Goal: Navigation & Orientation: Find specific page/section

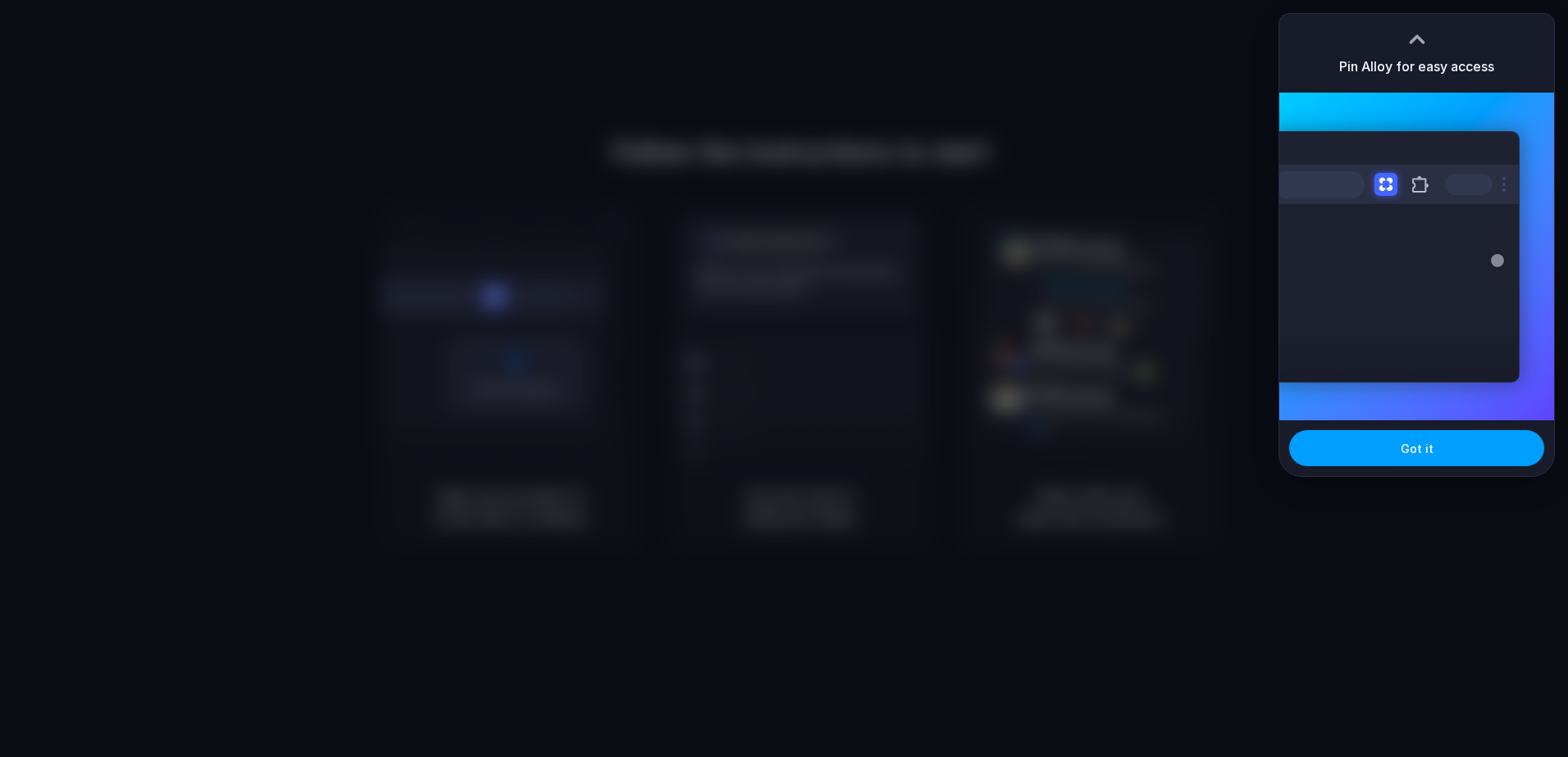
click at [1415, 454] on span "Got it" at bounding box center [1417, 449] width 33 height 17
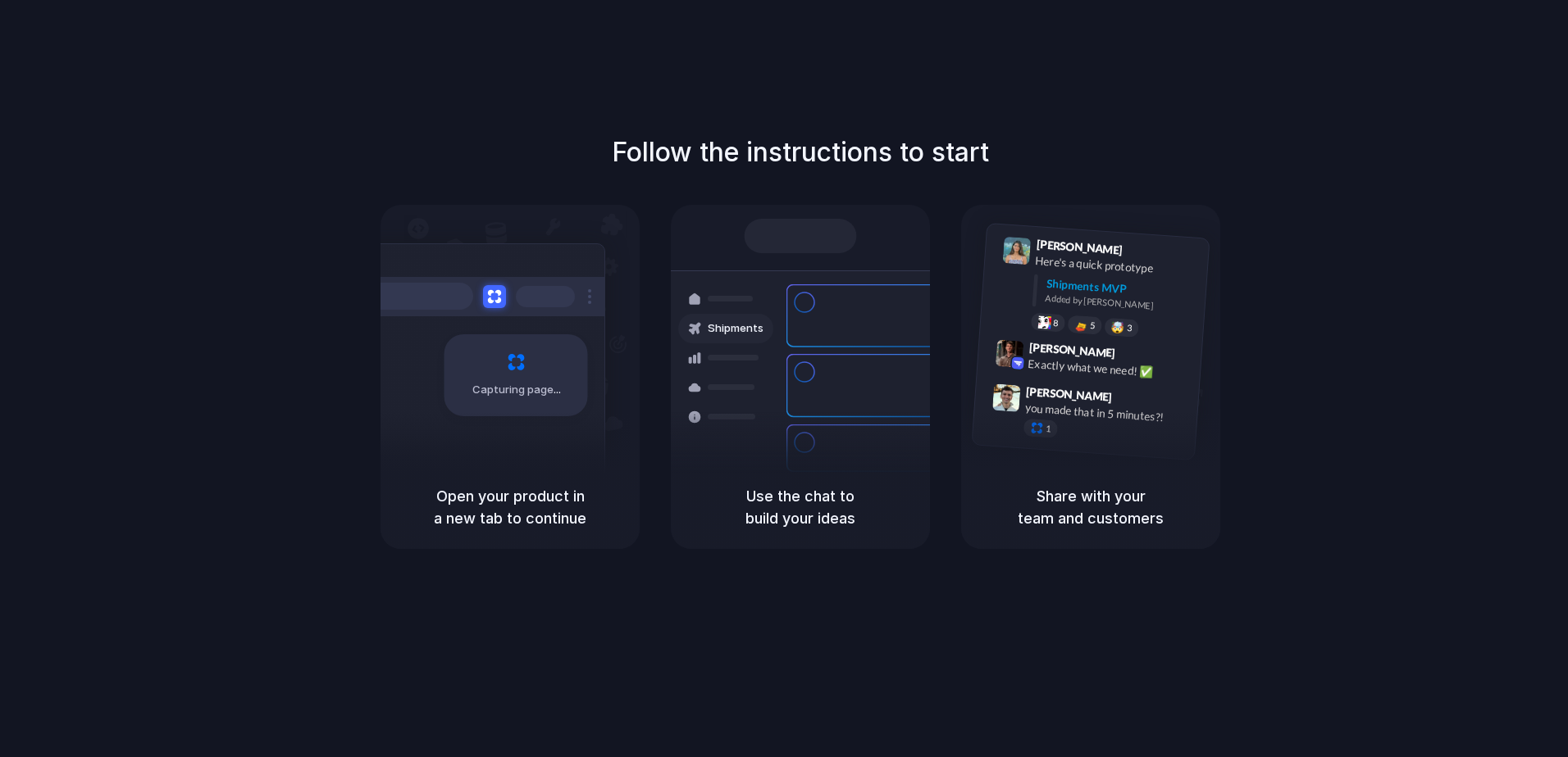
click at [784, 378] on div at bounding box center [784, 378] width 0 height 0
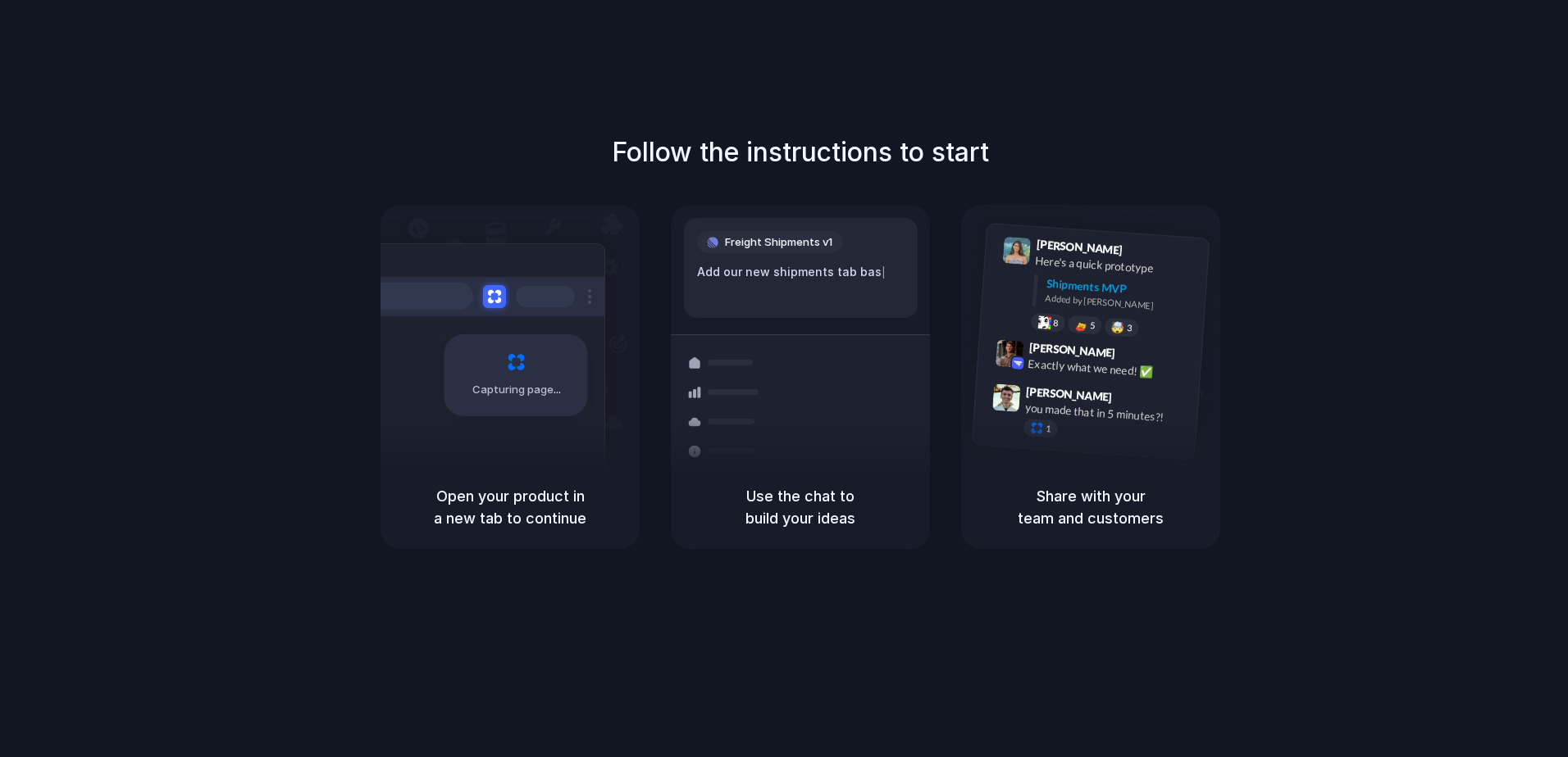
click at [784, 378] on div at bounding box center [784, 378] width 0 height 0
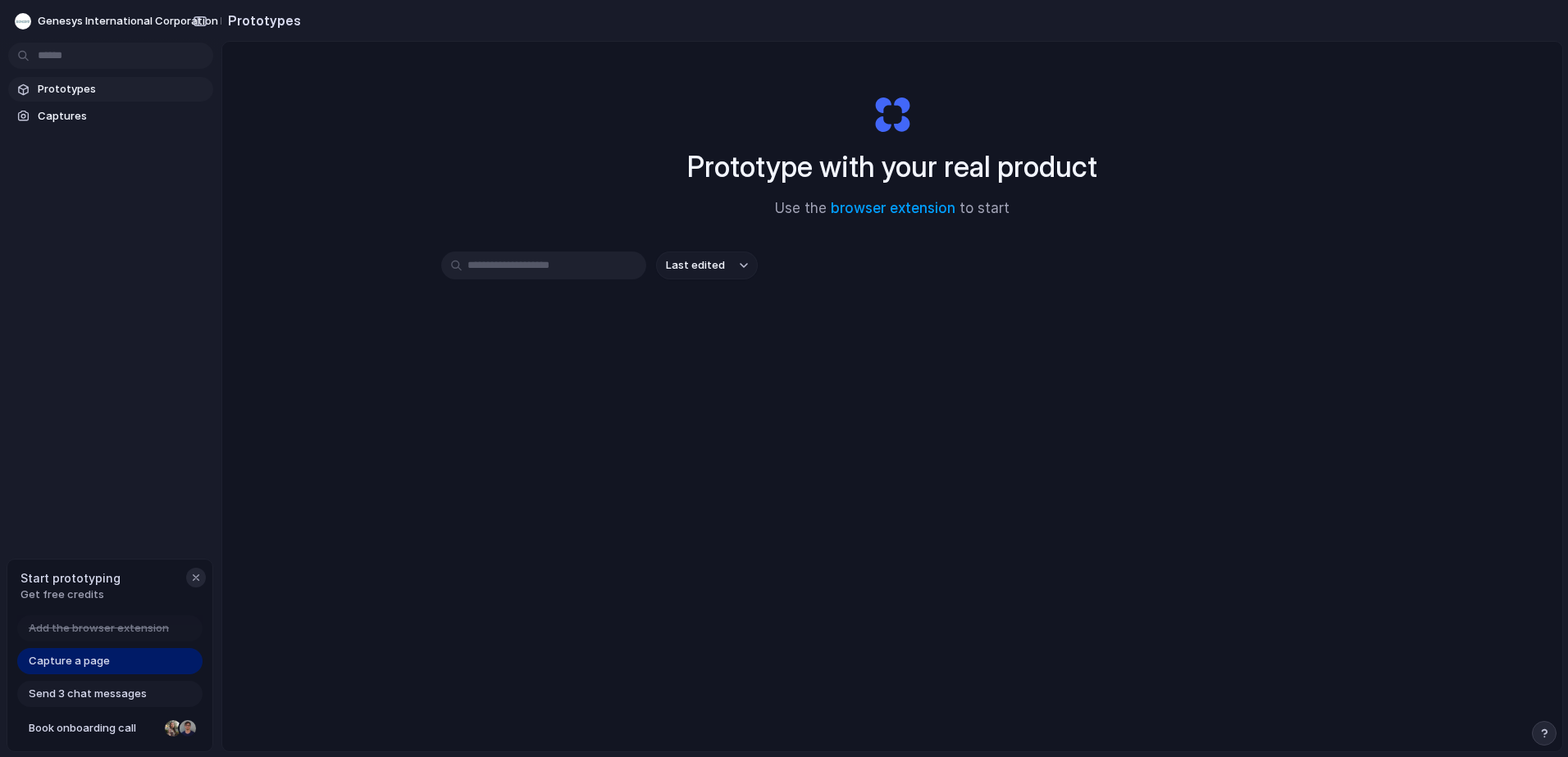
click at [195, 578] on div "button" at bounding box center [196, 578] width 13 height 13
click at [733, 267] on button "Last edited" at bounding box center [706, 266] width 101 height 28
drag, startPoint x: 837, startPoint y: 407, endPoint x: 843, endPoint y: 332, distance: 75.2
click at [837, 406] on div "Last edited Last created Alphabetical" at bounding box center [784, 378] width 1568 height 757
click at [62, 86] on span "Prototypes" at bounding box center [122, 88] width 169 height 16
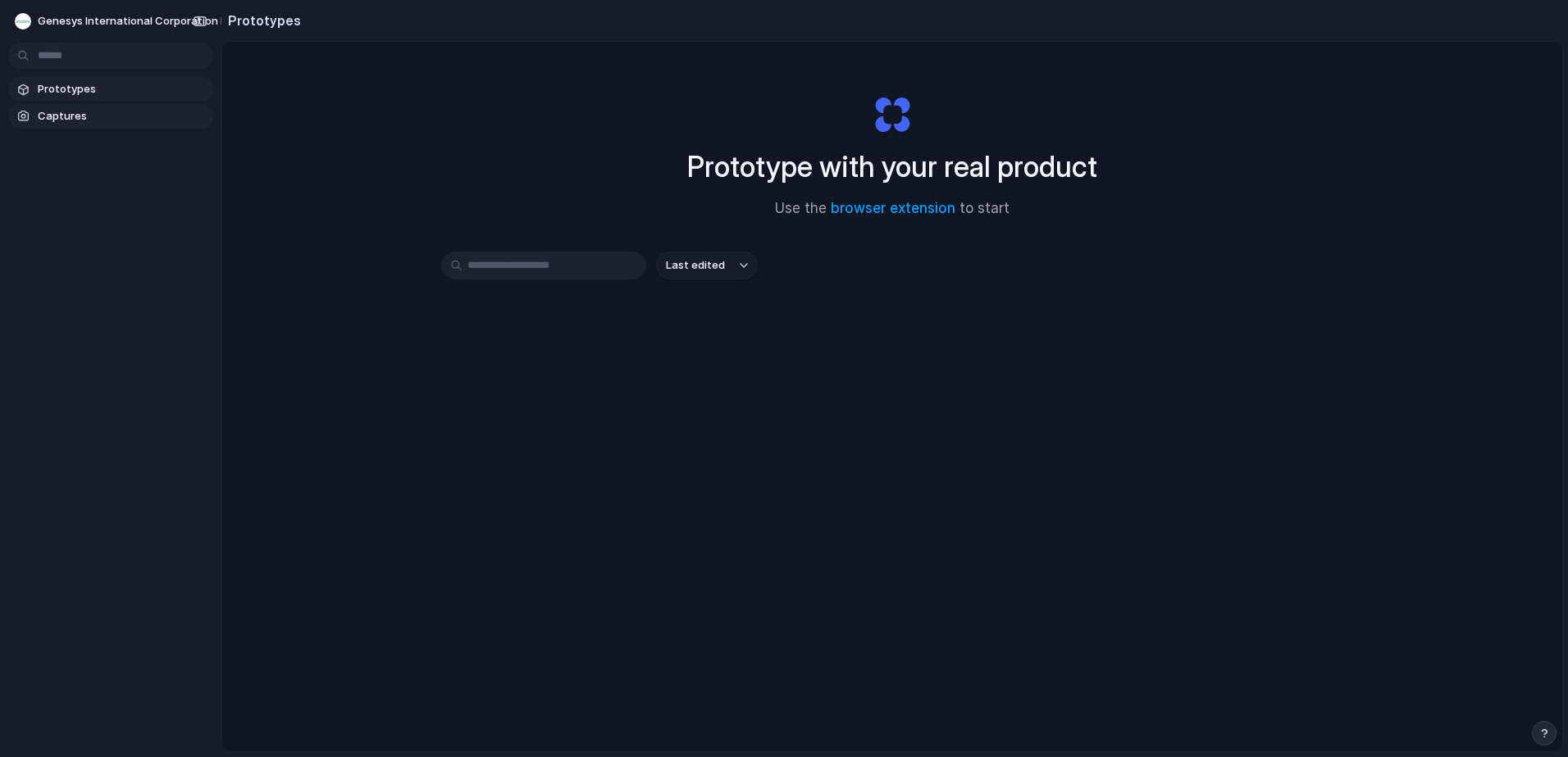
click at [61, 116] on span "Captures" at bounding box center [122, 116] width 169 height 16
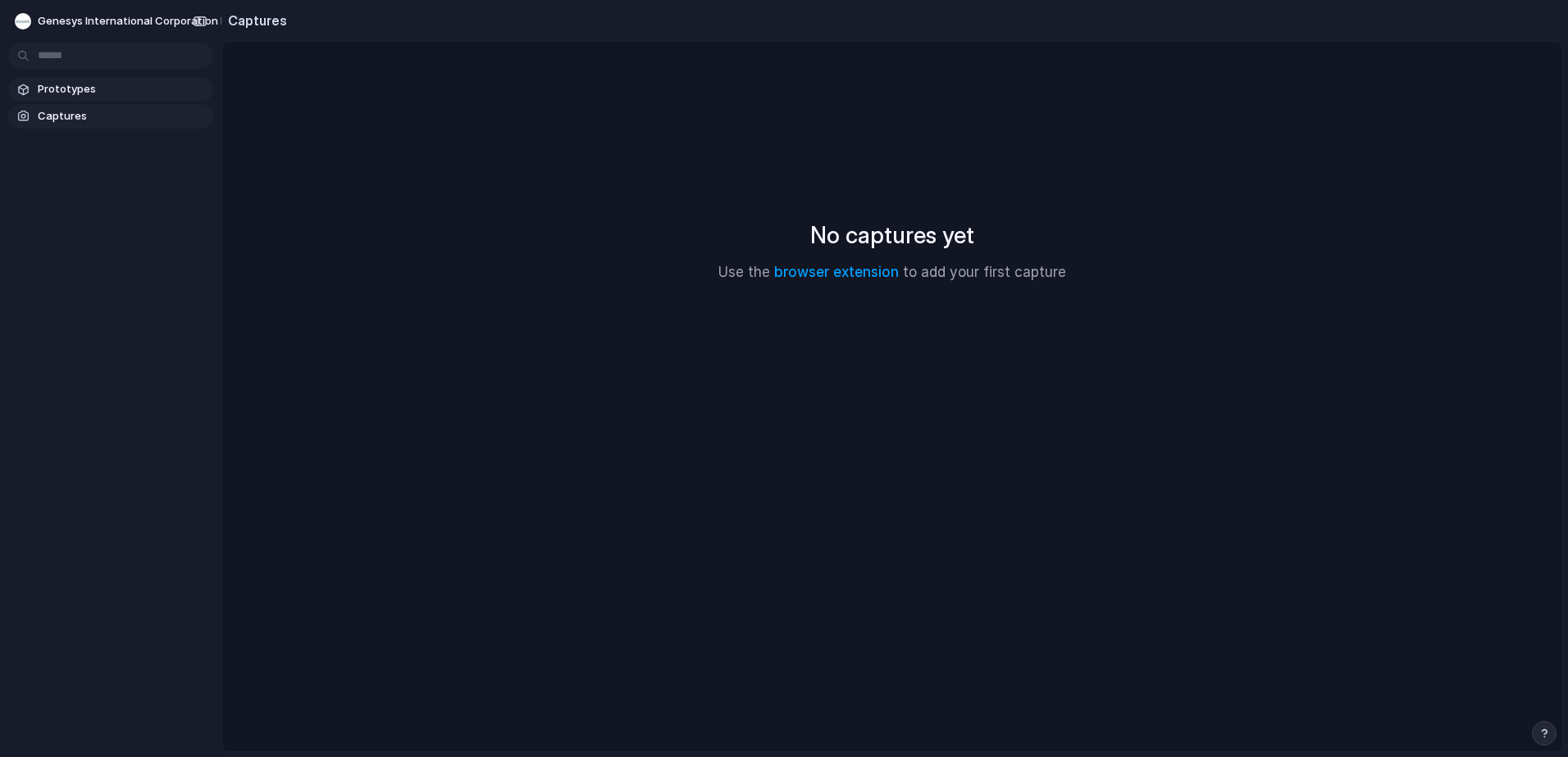
click at [70, 82] on span "Prototypes" at bounding box center [122, 88] width 169 height 16
